Goal: Task Accomplishment & Management: Manage account settings

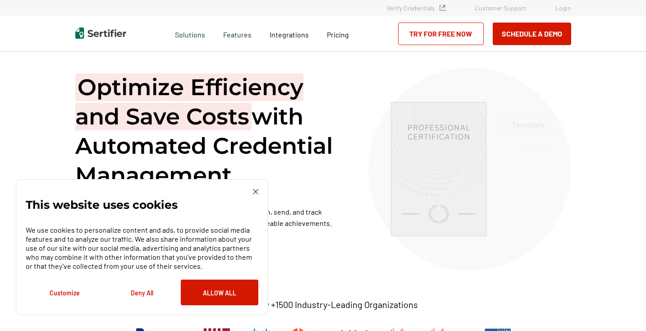
click at [564, 10] on link "Login" at bounding box center [564, 8] width 16 height 8
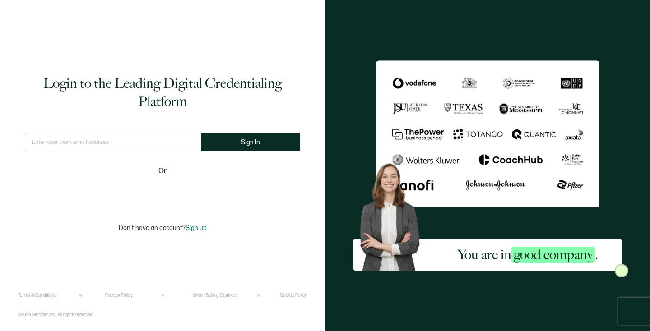
click at [163, 193] on div "Sign in with Google. Opens in new tab" at bounding box center [163, 193] width 104 height 20
type input "[PERSON_NAME][EMAIL_ADDRESS][DOMAIN_NAME]"
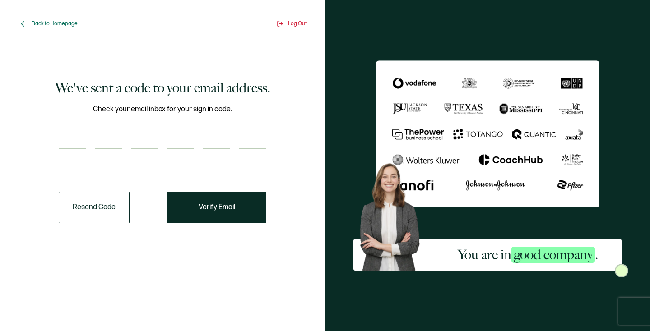
click at [75, 142] on input "number" at bounding box center [72, 140] width 27 height 18
type input "4"
type input "2"
type input "7"
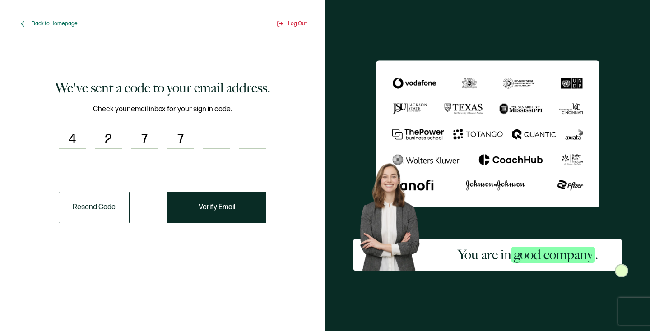
type input "2"
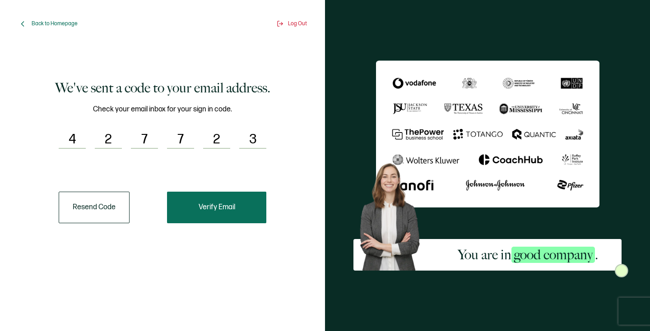
type input "3"
click at [240, 206] on button "Verify Email" at bounding box center [216, 208] width 99 height 32
